Goal: Find specific page/section: Find specific page/section

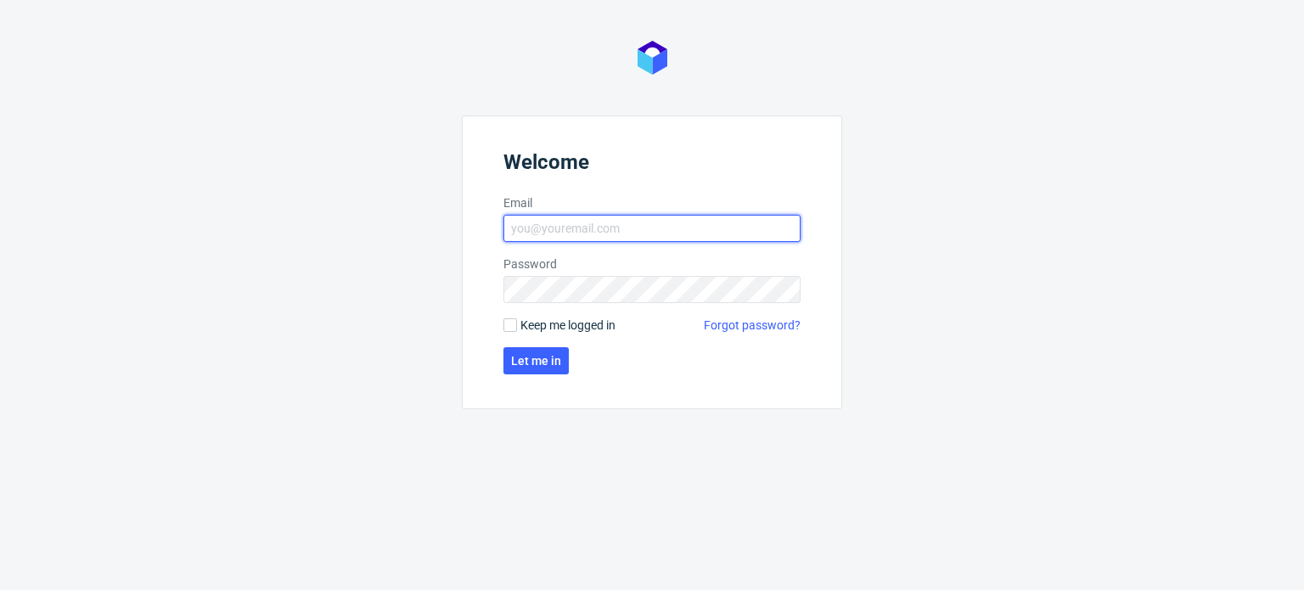
click at [598, 219] on input "Email" at bounding box center [651, 228] width 297 height 27
click at [588, 234] on input "Email" at bounding box center [651, 228] width 297 height 27
type input "[PERSON_NAME][EMAIL_ADDRESS][PERSON_NAME][DOMAIN_NAME]"
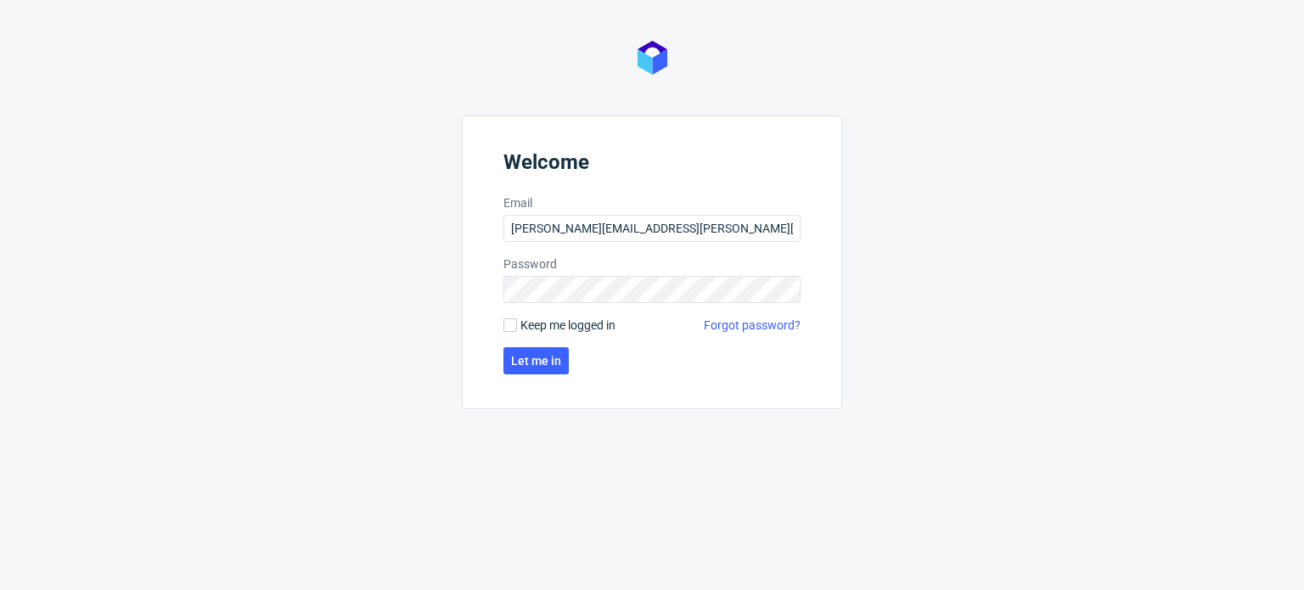
click at [226, 332] on div "Welcome Email [PERSON_NAME][EMAIL_ADDRESS][PERSON_NAME][DOMAIN_NAME] Password K…" at bounding box center [652, 295] width 1304 height 590
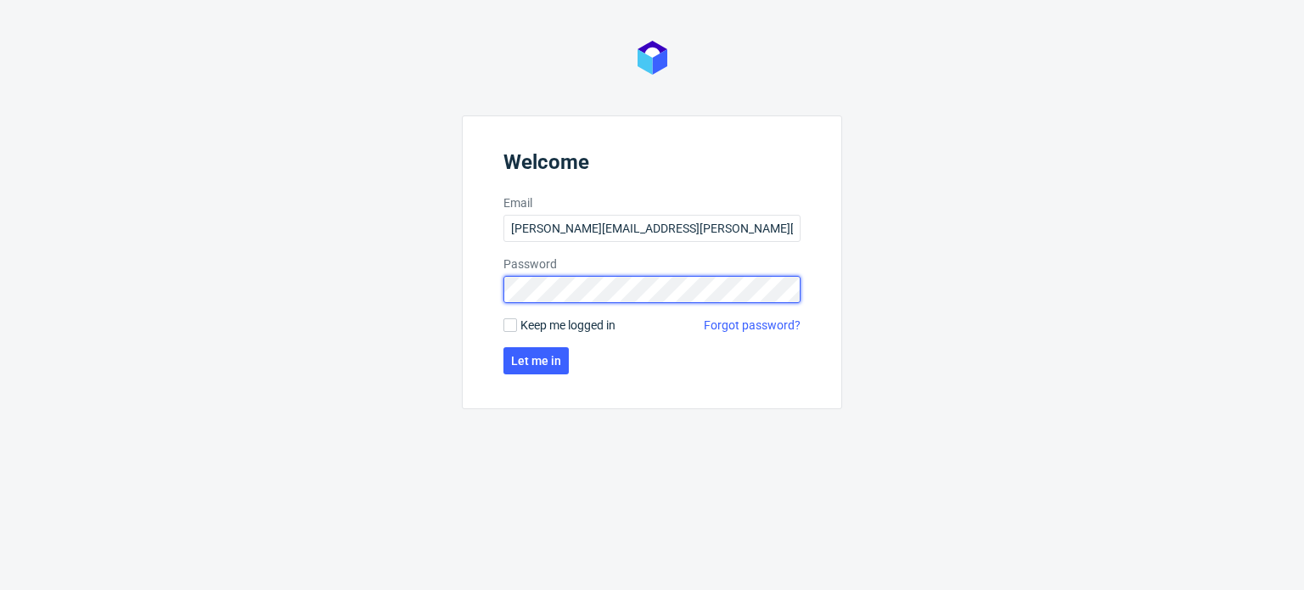
click button "Let me in" at bounding box center [535, 360] width 65 height 27
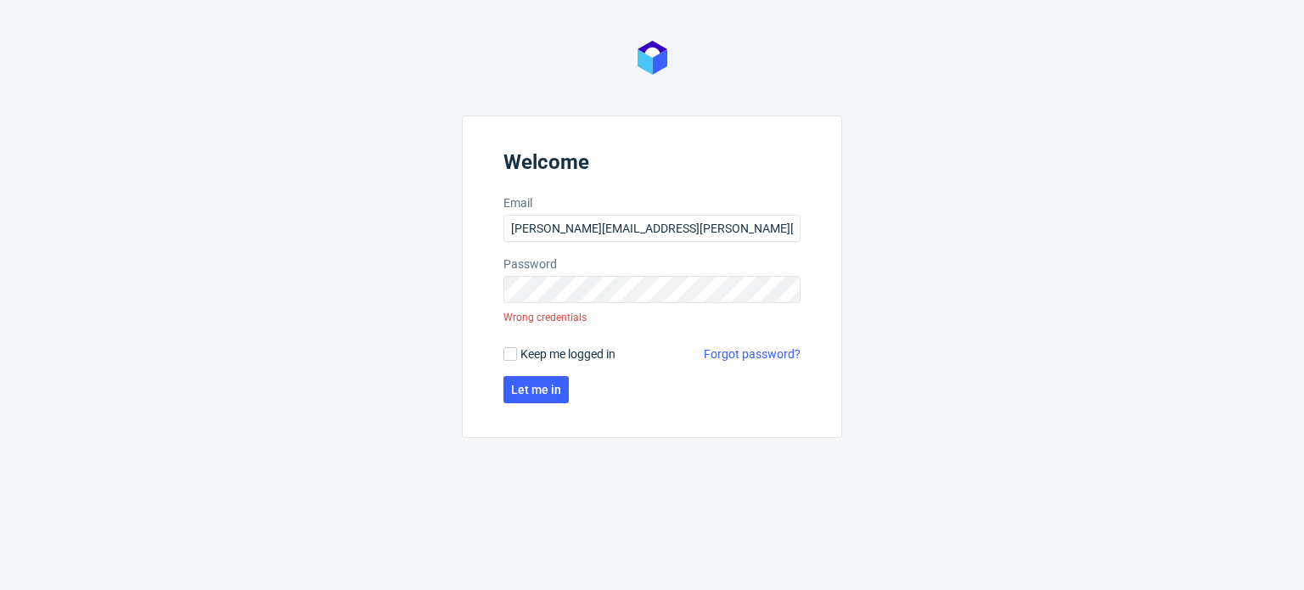
click at [743, 357] on link "Forgot password?" at bounding box center [752, 353] width 97 height 17
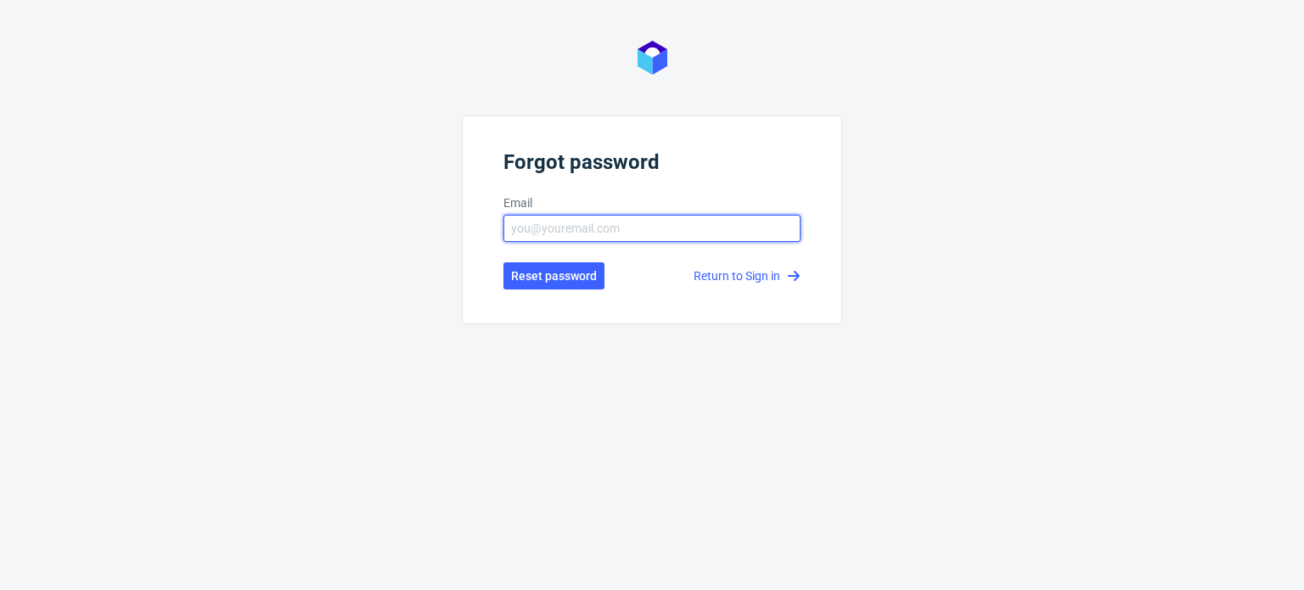
click at [670, 231] on input "text" at bounding box center [651, 228] width 297 height 27
type input "[PERSON_NAME][EMAIL_ADDRESS][PERSON_NAME][DOMAIN_NAME]"
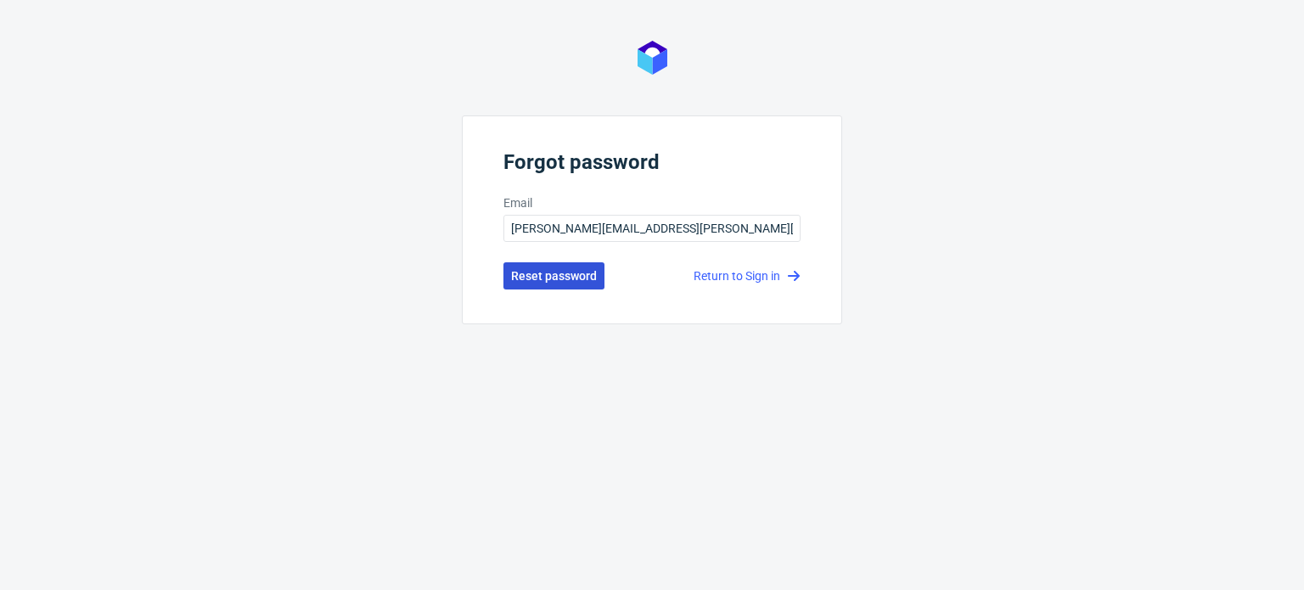
click at [581, 270] on span "Reset password" at bounding box center [554, 276] width 86 height 12
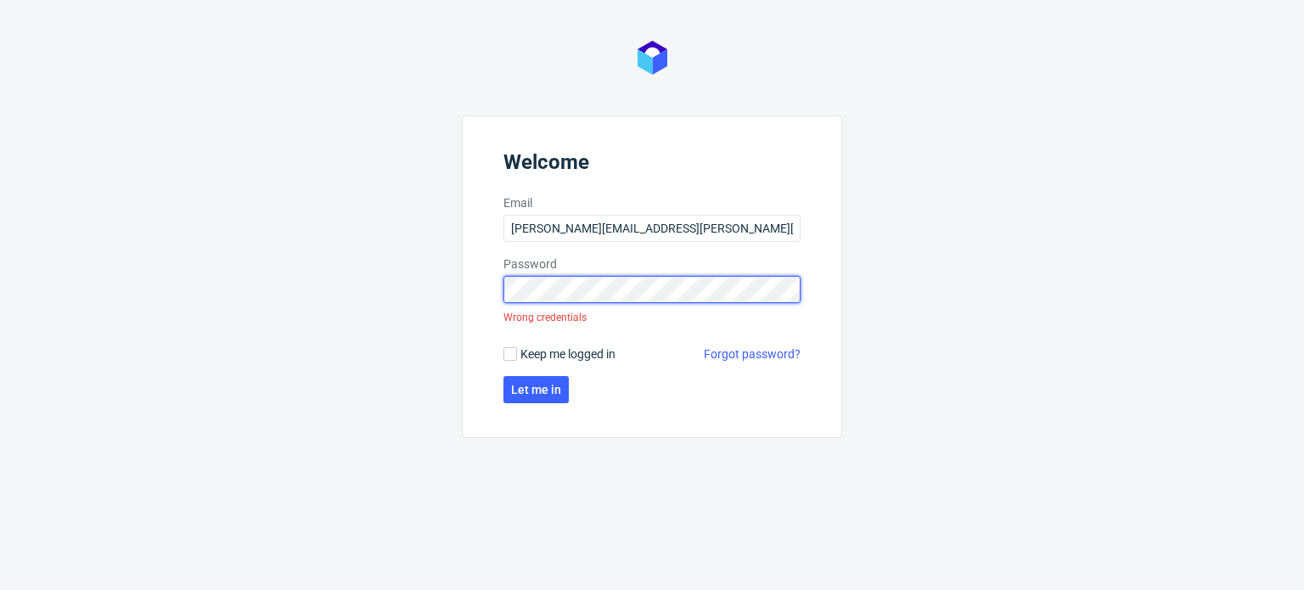
click at [374, 296] on div "Welcome Email [PERSON_NAME][EMAIL_ADDRESS][PERSON_NAME][DOMAIN_NAME] Password W…" at bounding box center [652, 295] width 1304 height 590
click button "Let me in" at bounding box center [535, 389] width 65 height 27
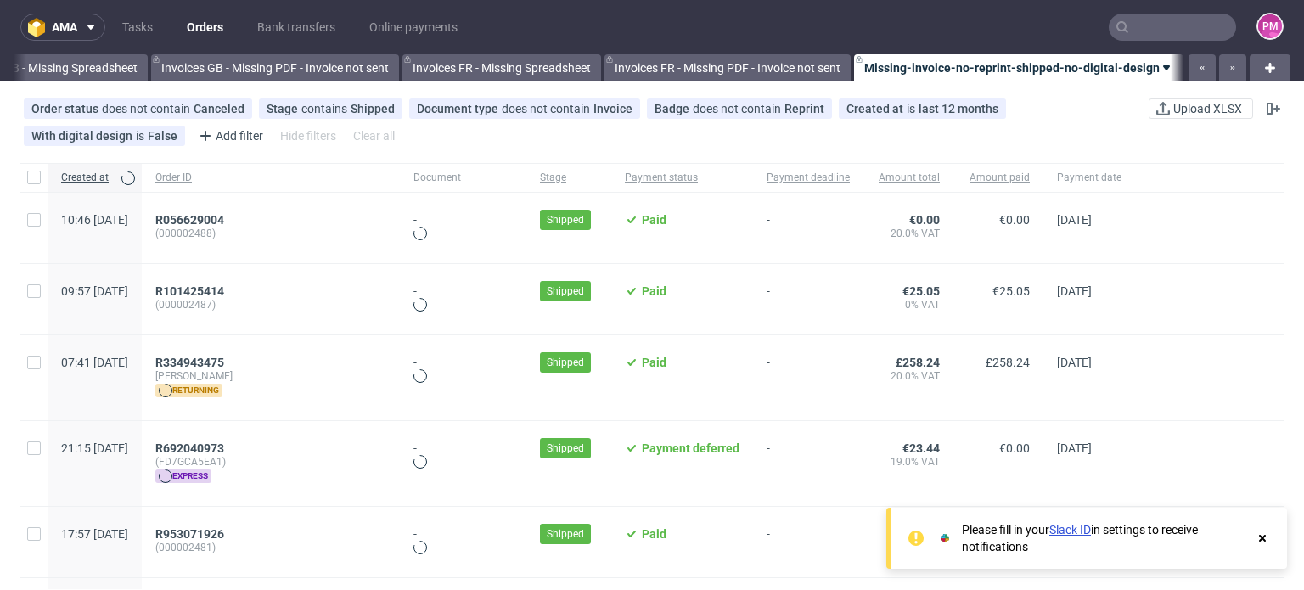
scroll to position [0, 2306]
click at [1167, 23] on input "text" at bounding box center [1172, 27] width 127 height 27
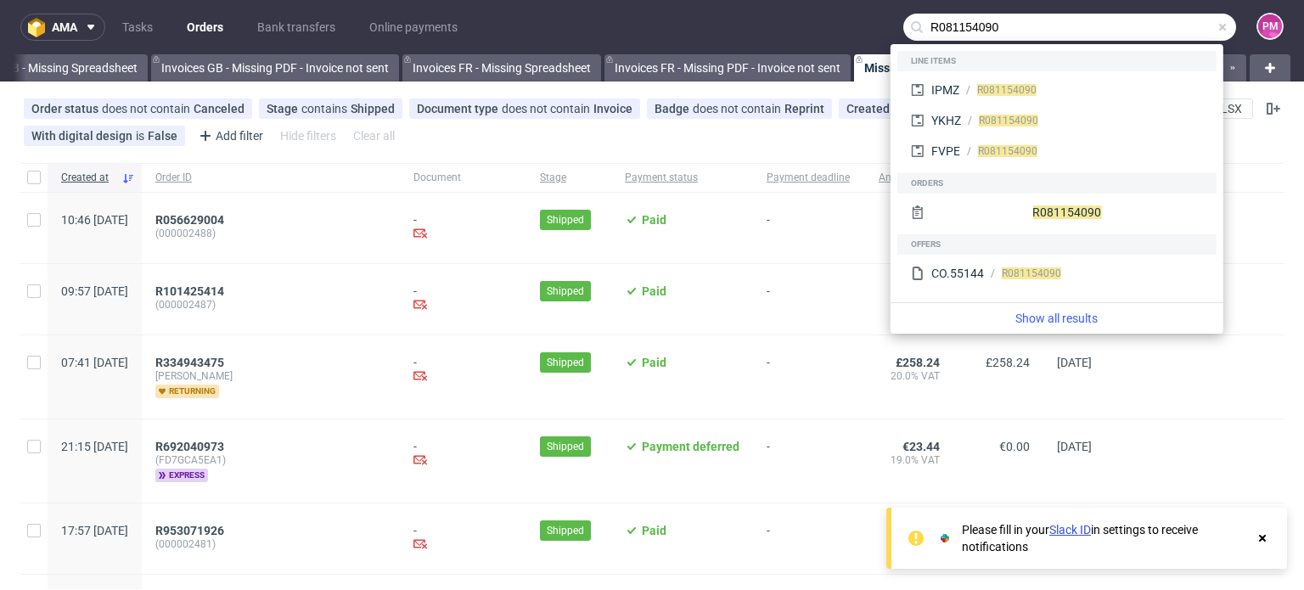
type input "R081154090"
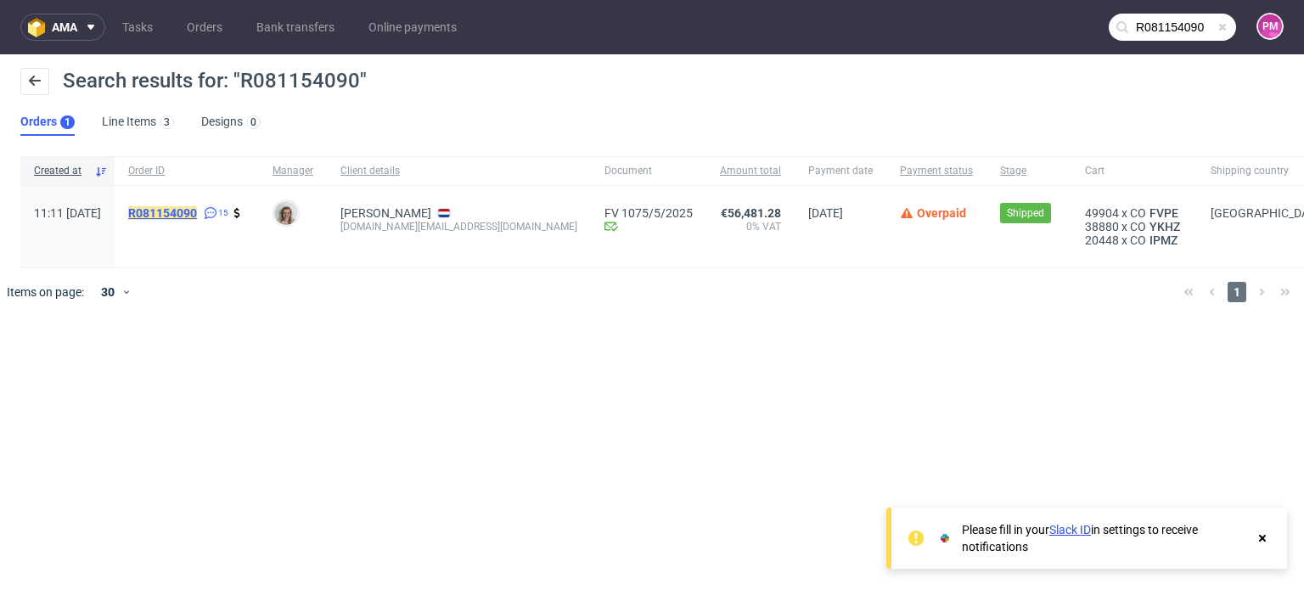
click at [197, 211] on mark "R081154090" at bounding box center [162, 213] width 69 height 14
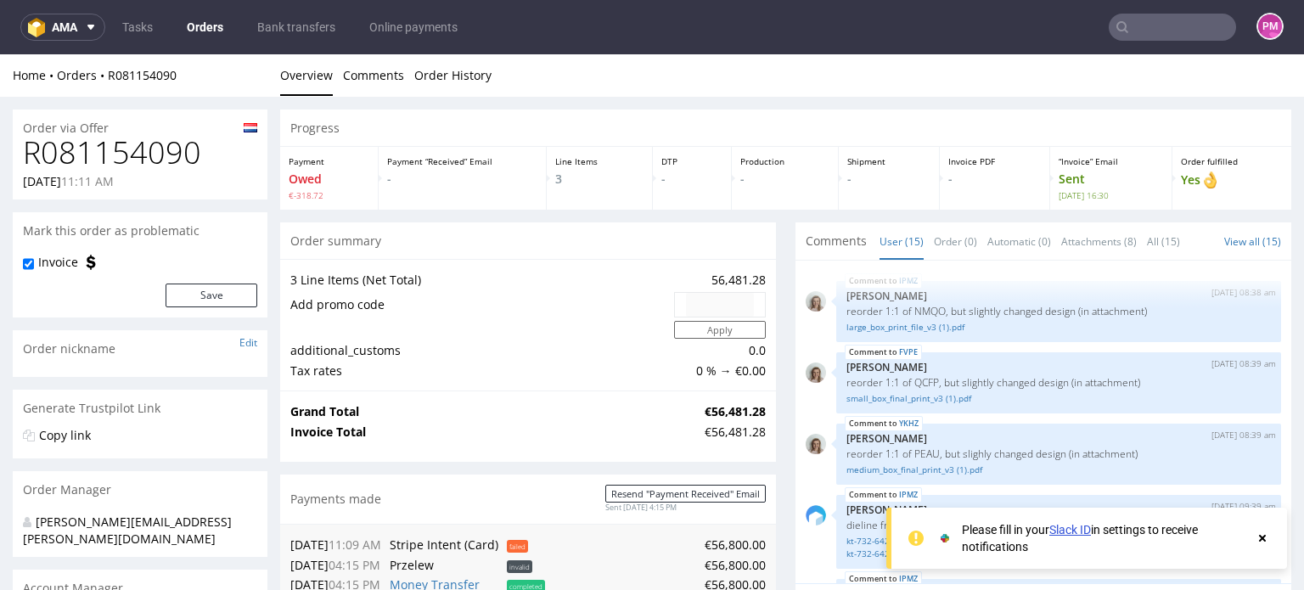
click at [1260, 536] on use at bounding box center [1262, 538] width 7 height 7
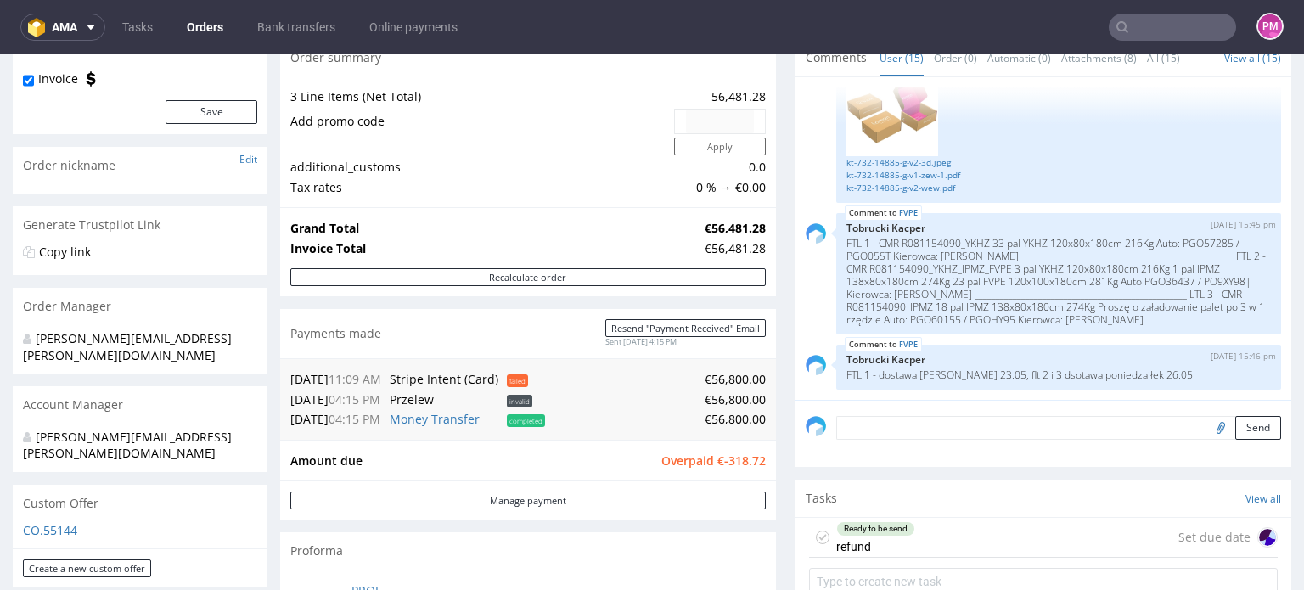
scroll to position [255, 0]
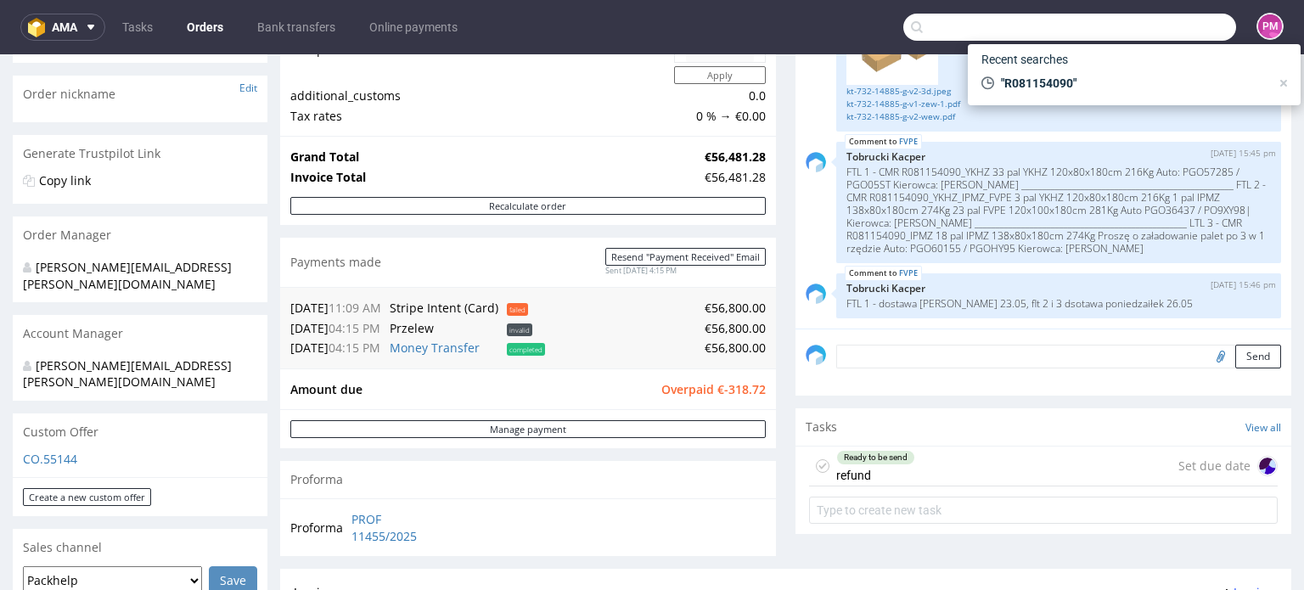
click at [1139, 26] on input "text" at bounding box center [1069, 27] width 333 height 27
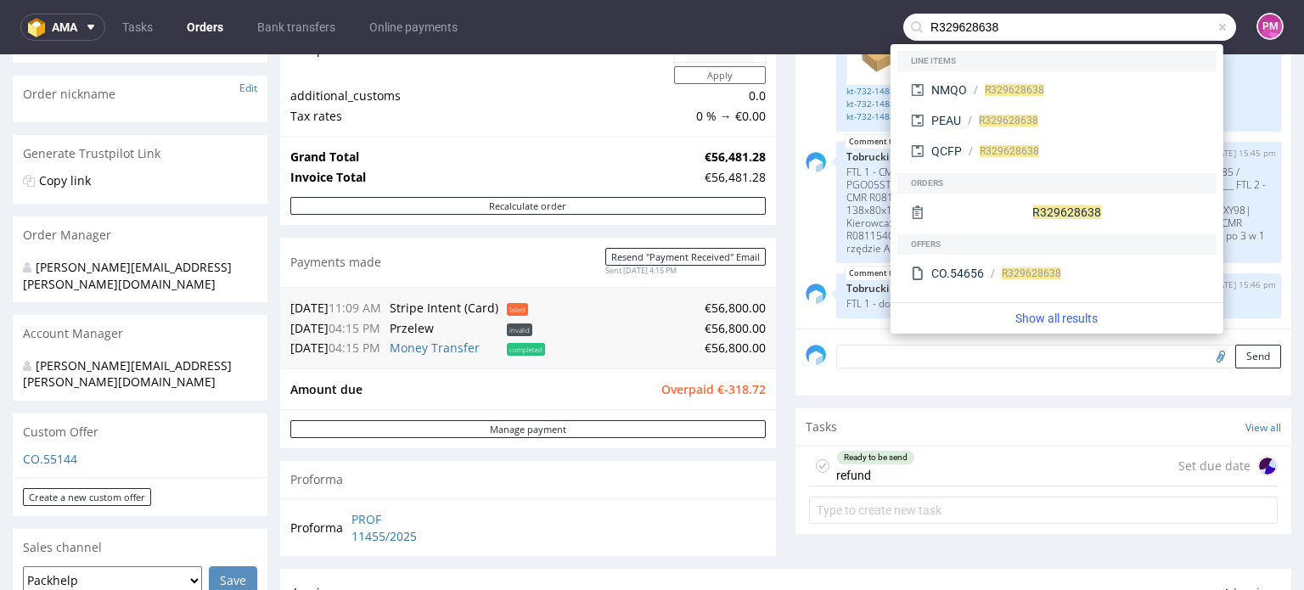
type input "R329628638"
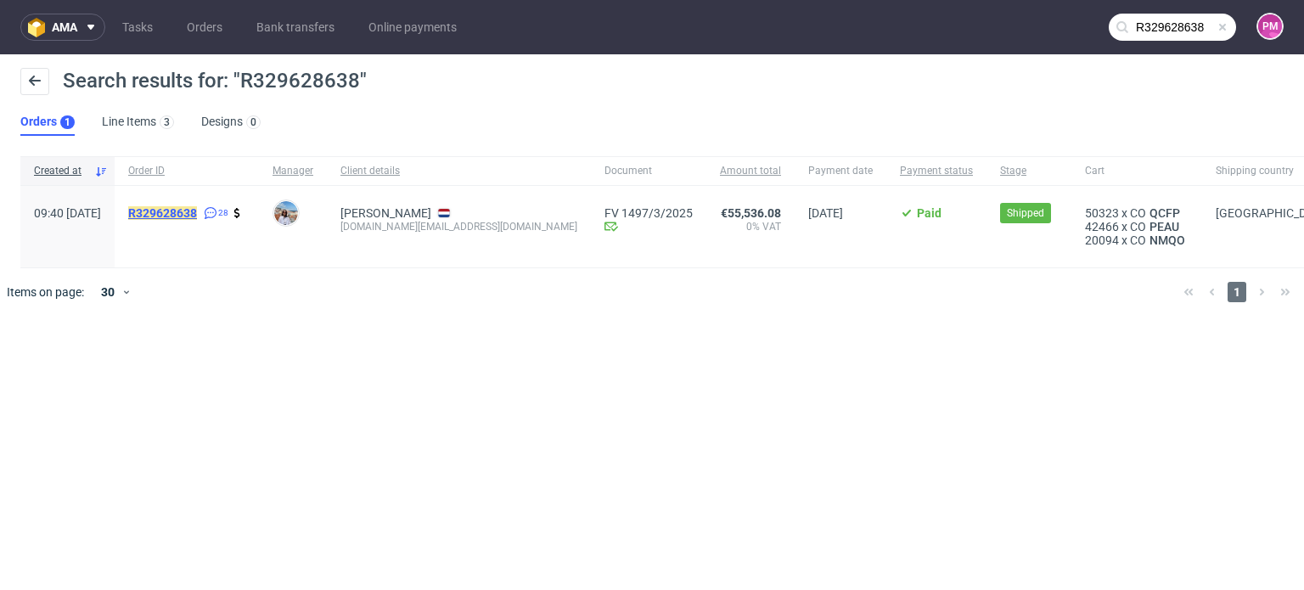
click at [197, 214] on mark "R329628638" at bounding box center [162, 213] width 69 height 14
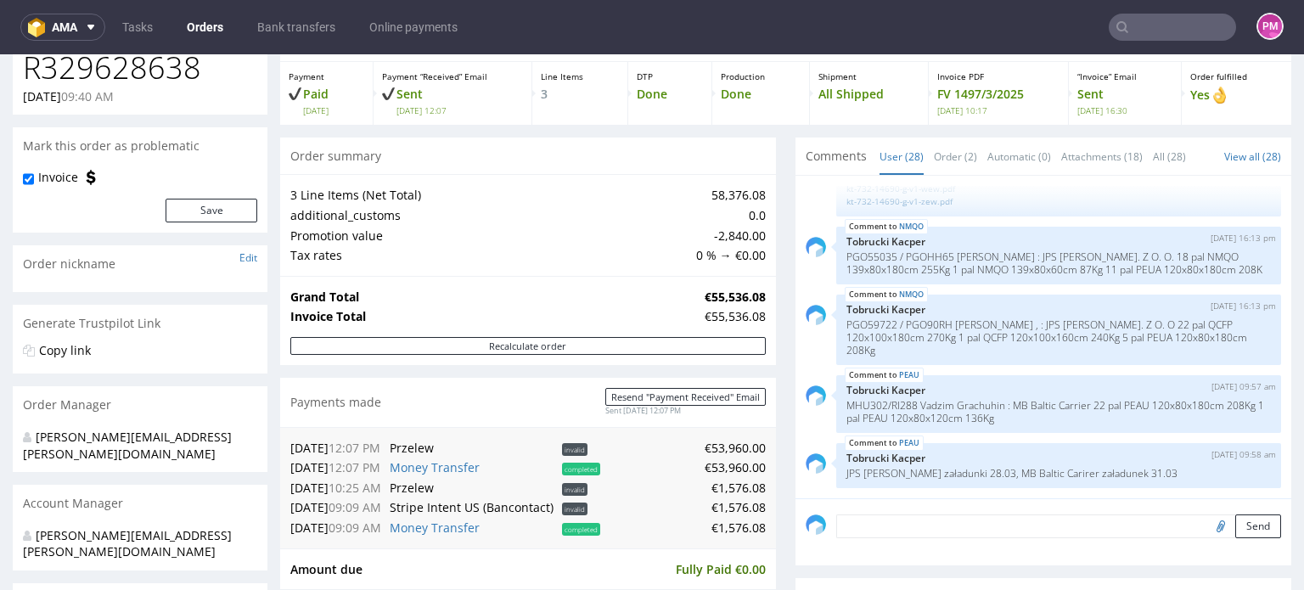
scroll to position [170, 0]
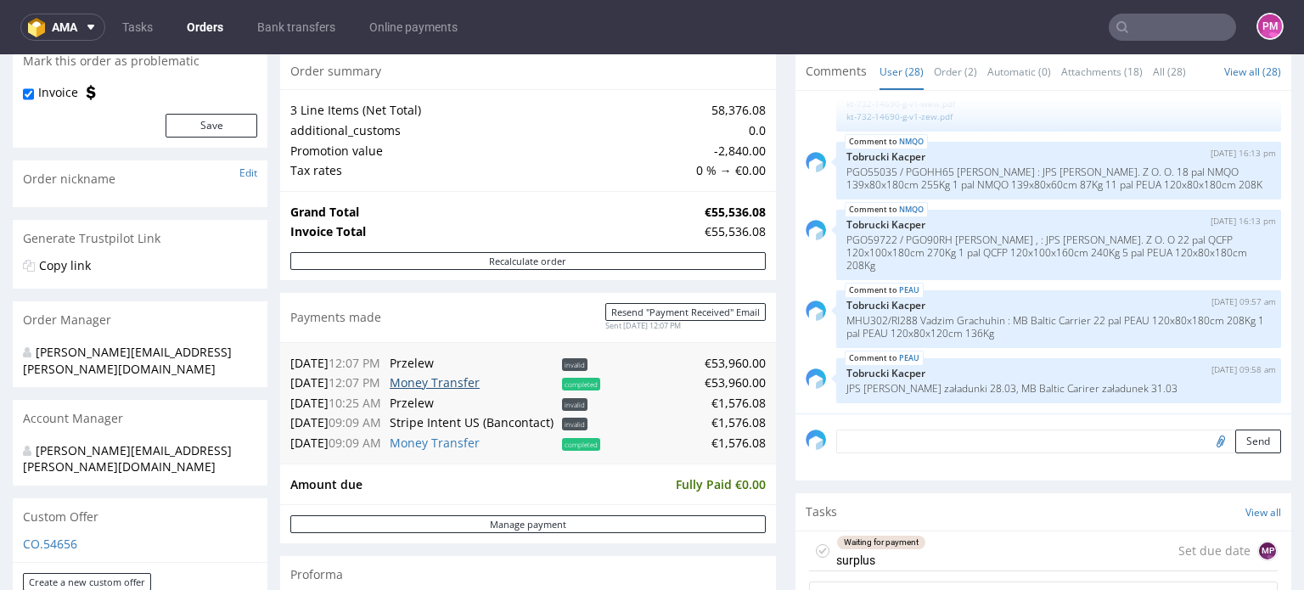
click at [448, 379] on link "Money Transfer" at bounding box center [435, 382] width 90 height 16
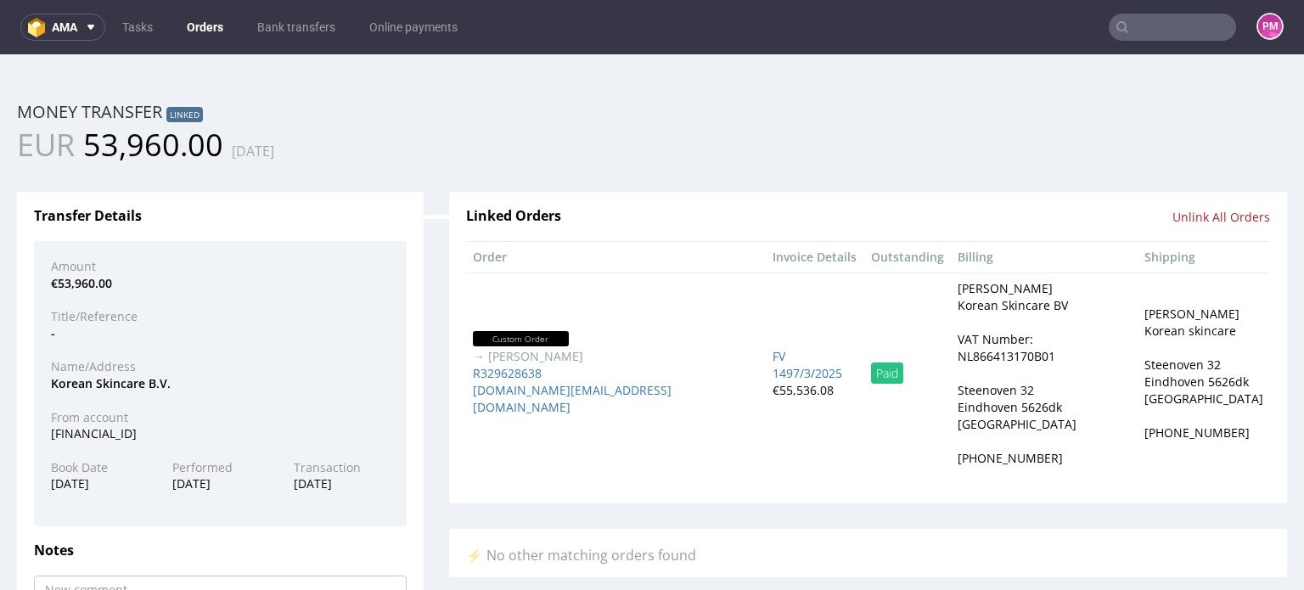
scroll to position [0, 0]
click at [414, 117] on div "Money transfer Linked" at bounding box center [652, 114] width 1270 height 24
